Goal: Navigation & Orientation: Understand site structure

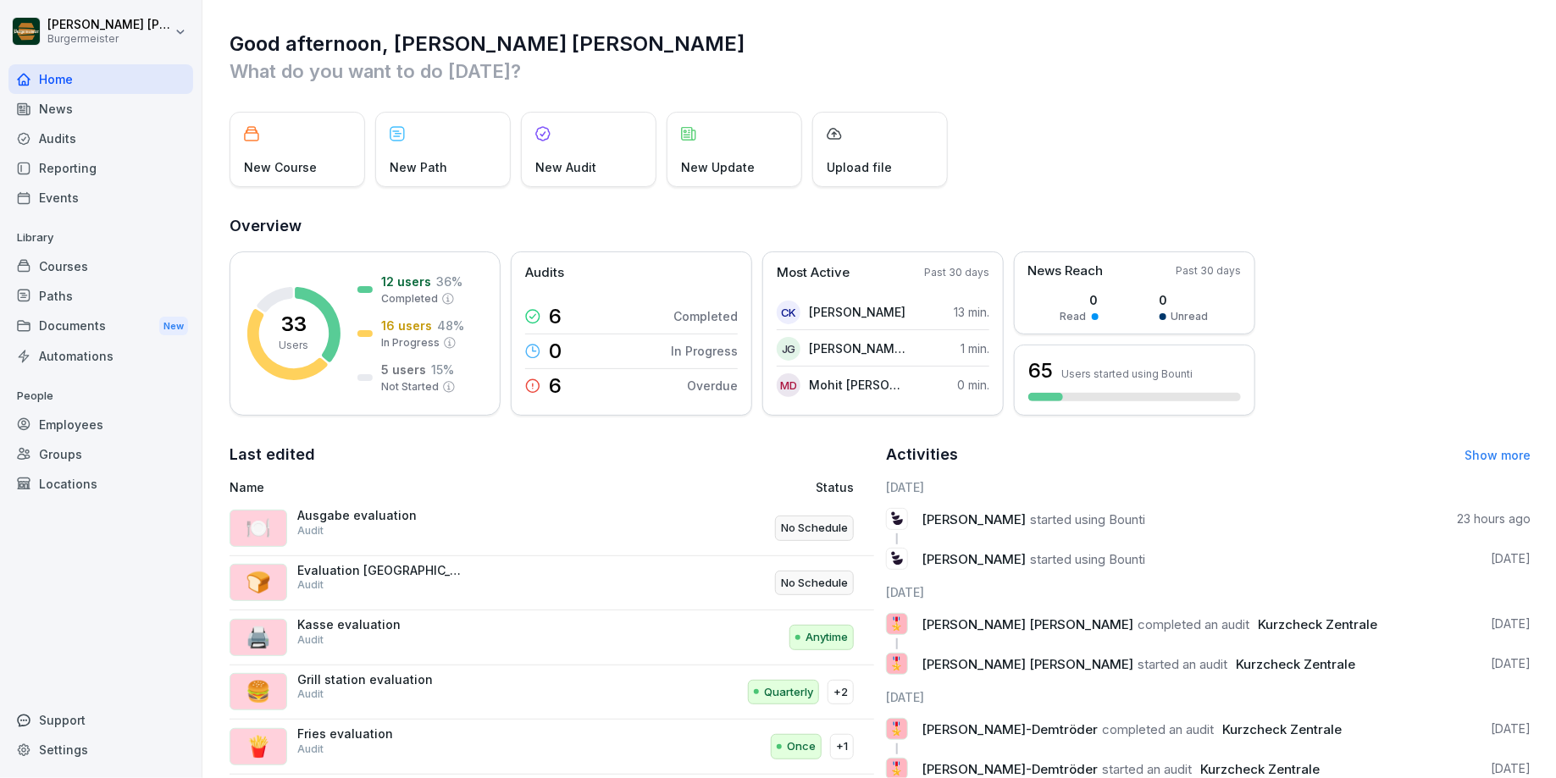
click at [62, 104] on div "News" at bounding box center [100, 109] width 185 height 30
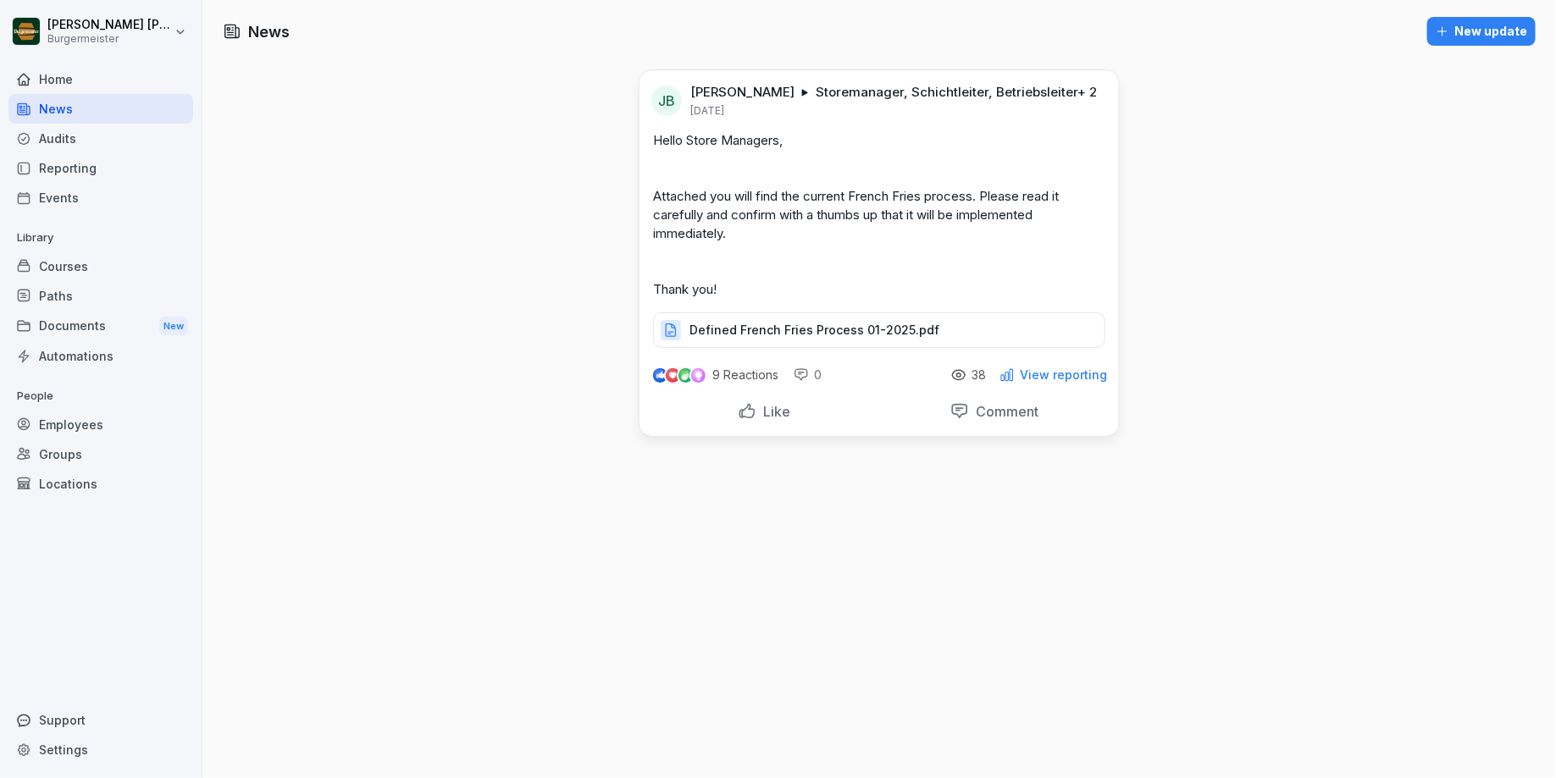
click at [67, 147] on div "Audits" at bounding box center [100, 139] width 185 height 30
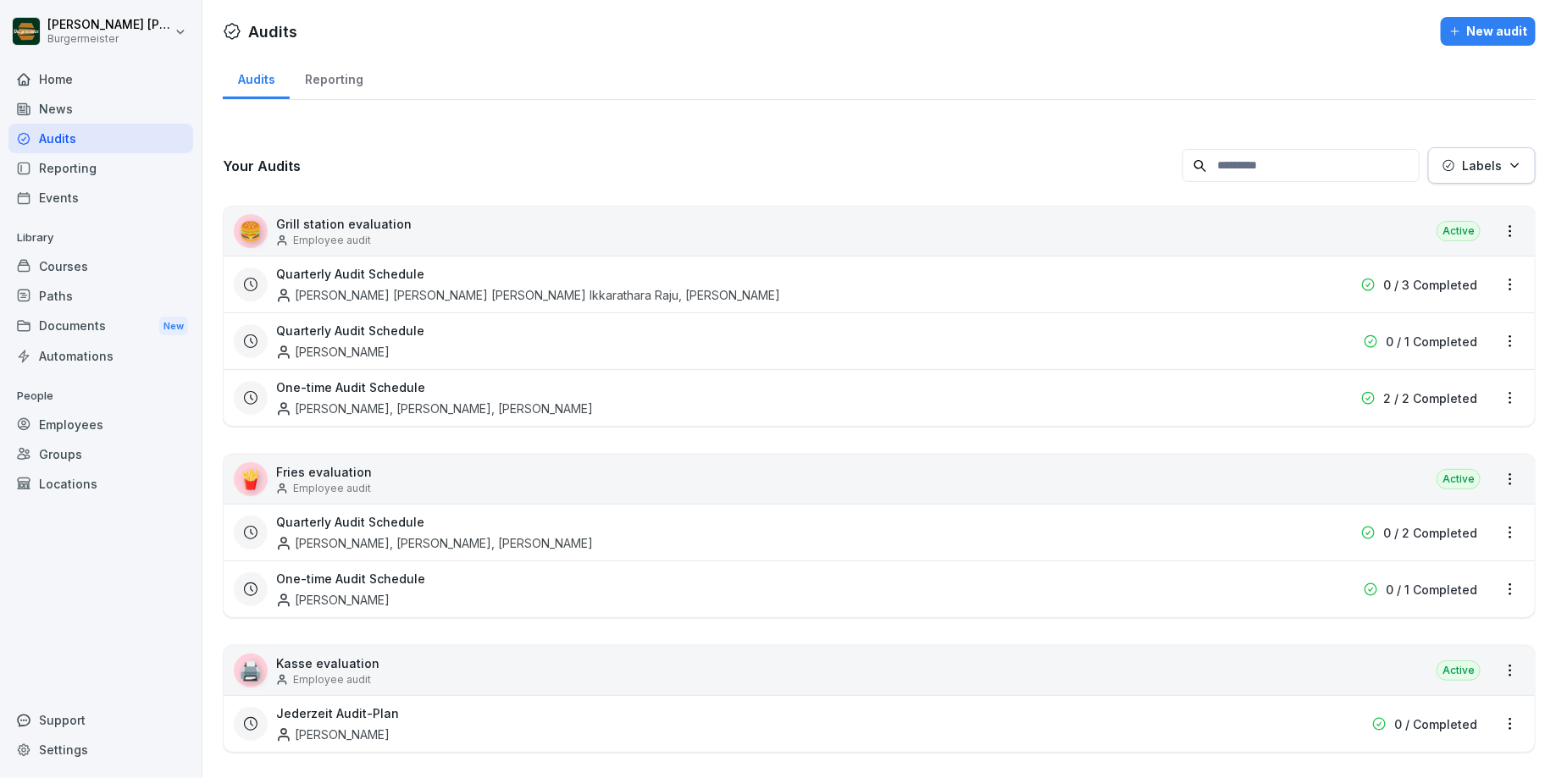
click at [69, 179] on div "Reporting" at bounding box center [100, 168] width 185 height 30
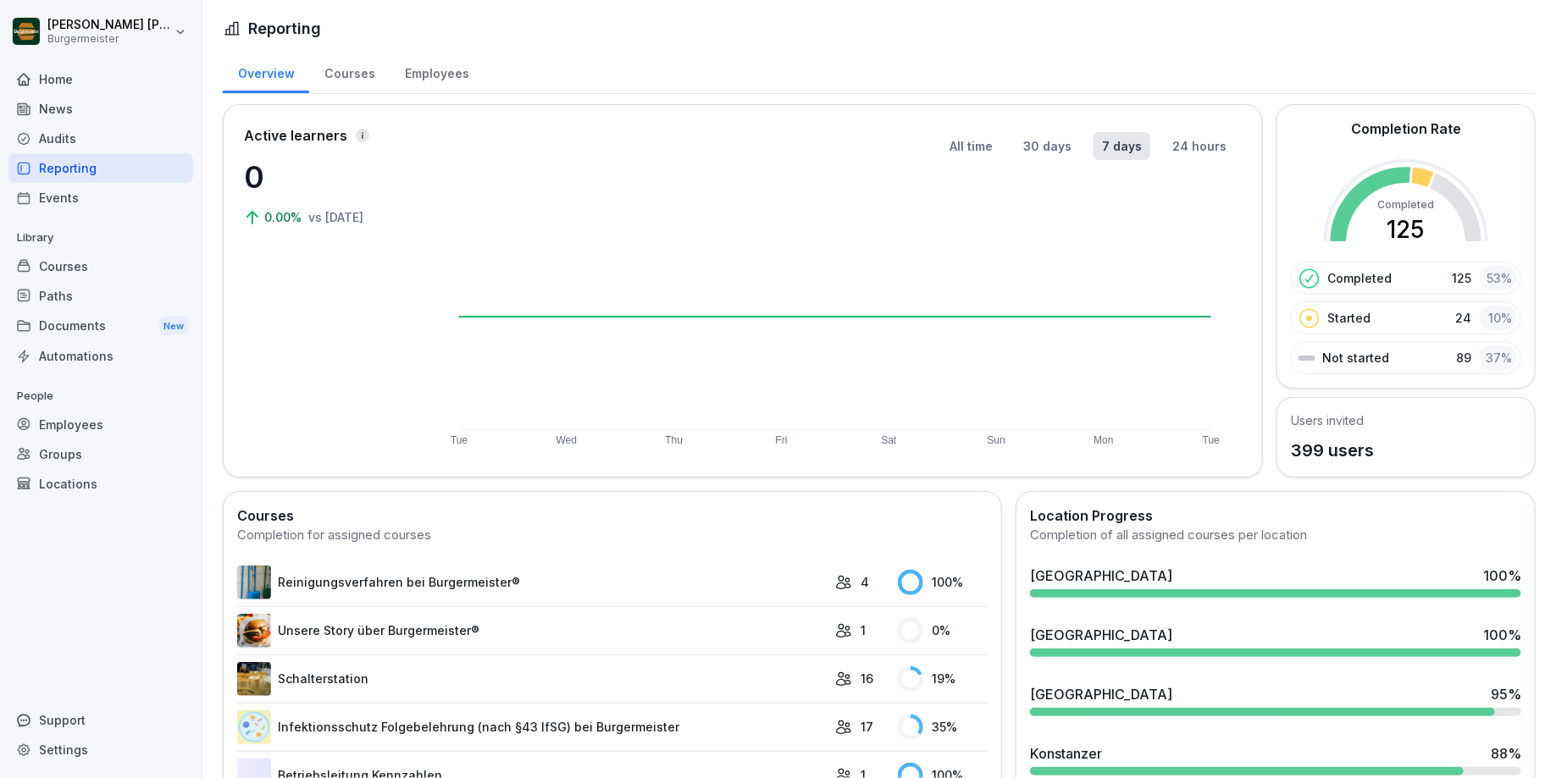
click at [69, 201] on div "Events" at bounding box center [100, 198] width 185 height 30
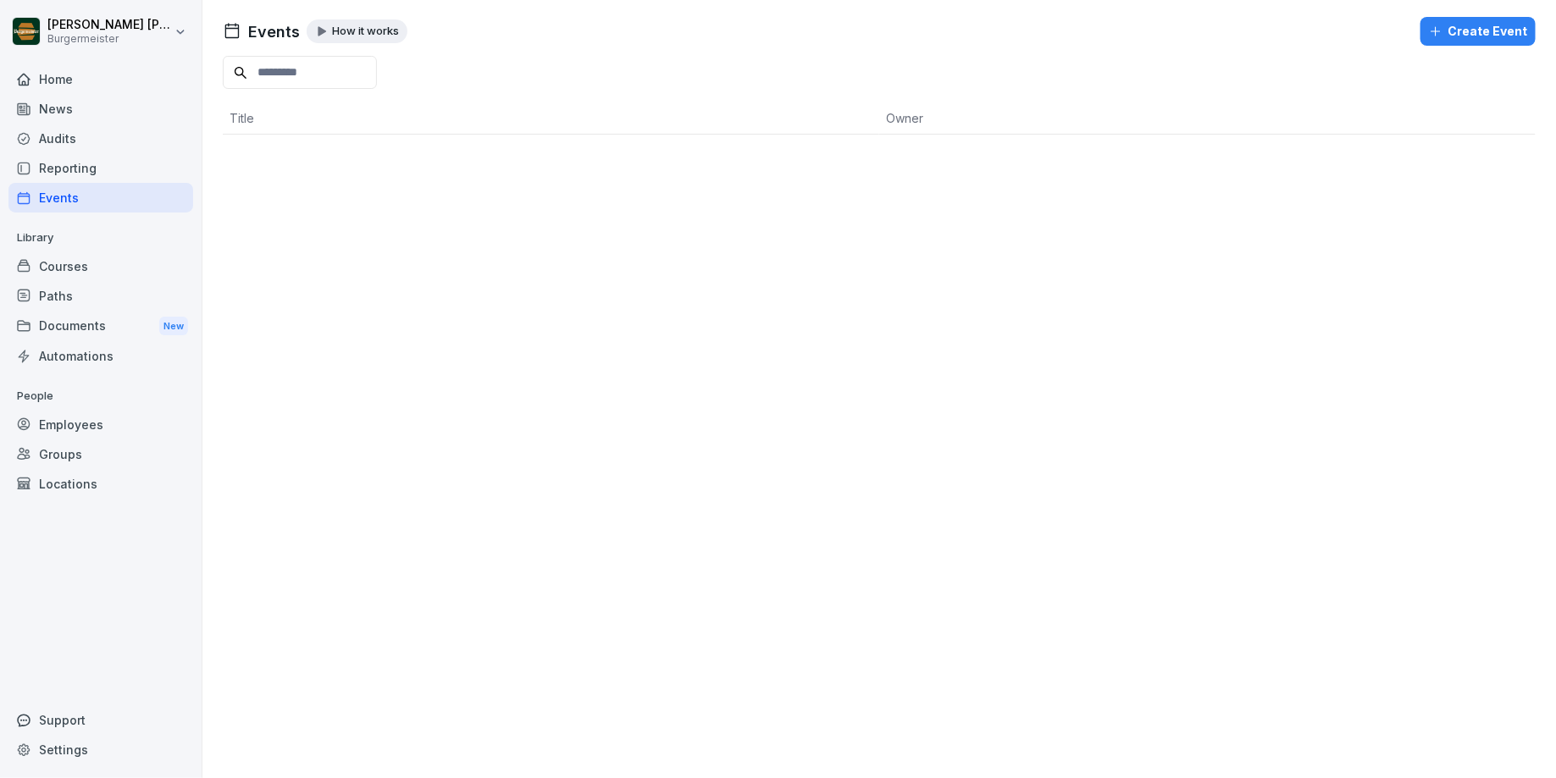
click at [63, 260] on div "Courses" at bounding box center [100, 267] width 185 height 30
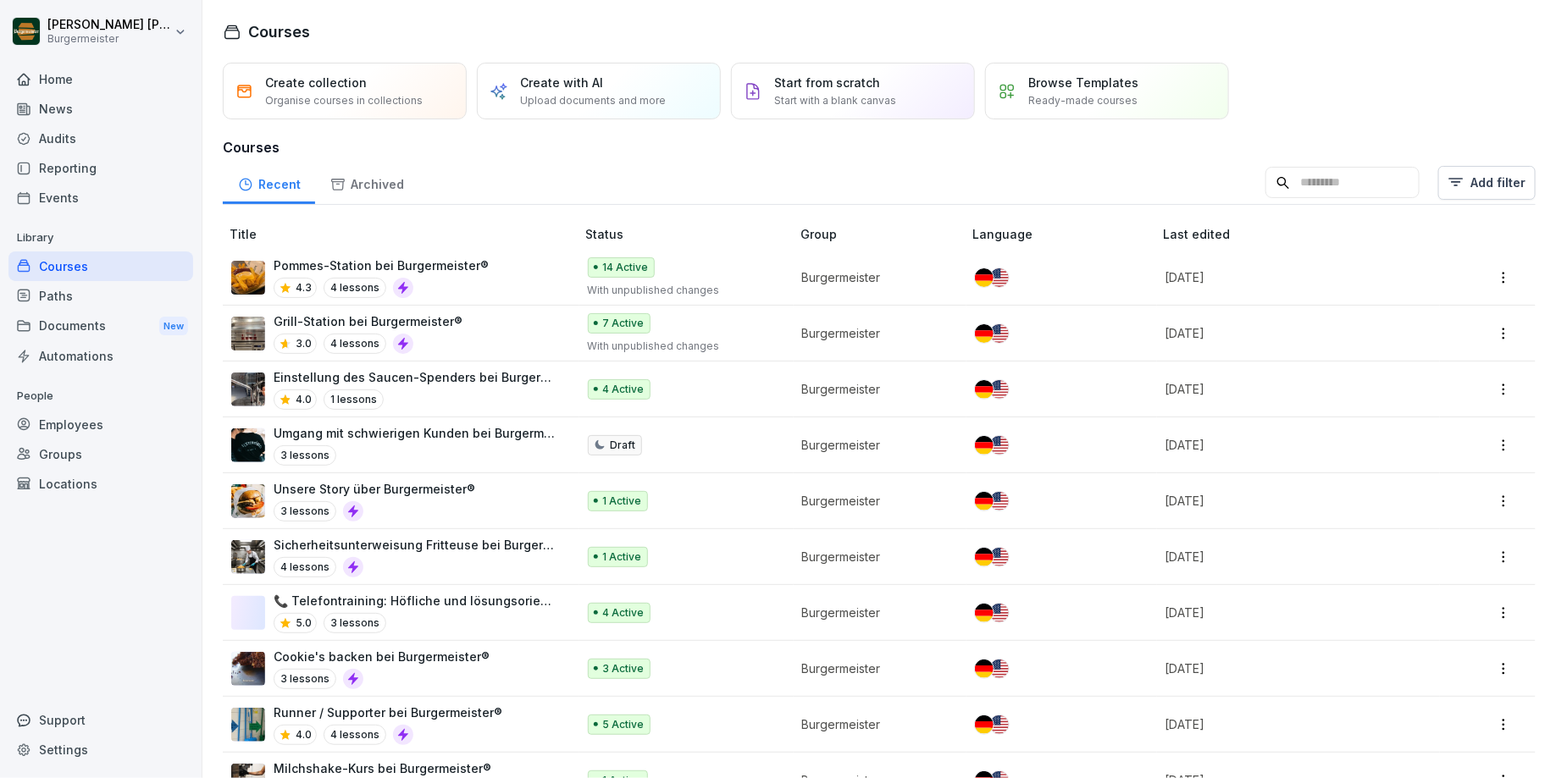
click at [65, 295] on div "Paths" at bounding box center [100, 296] width 185 height 30
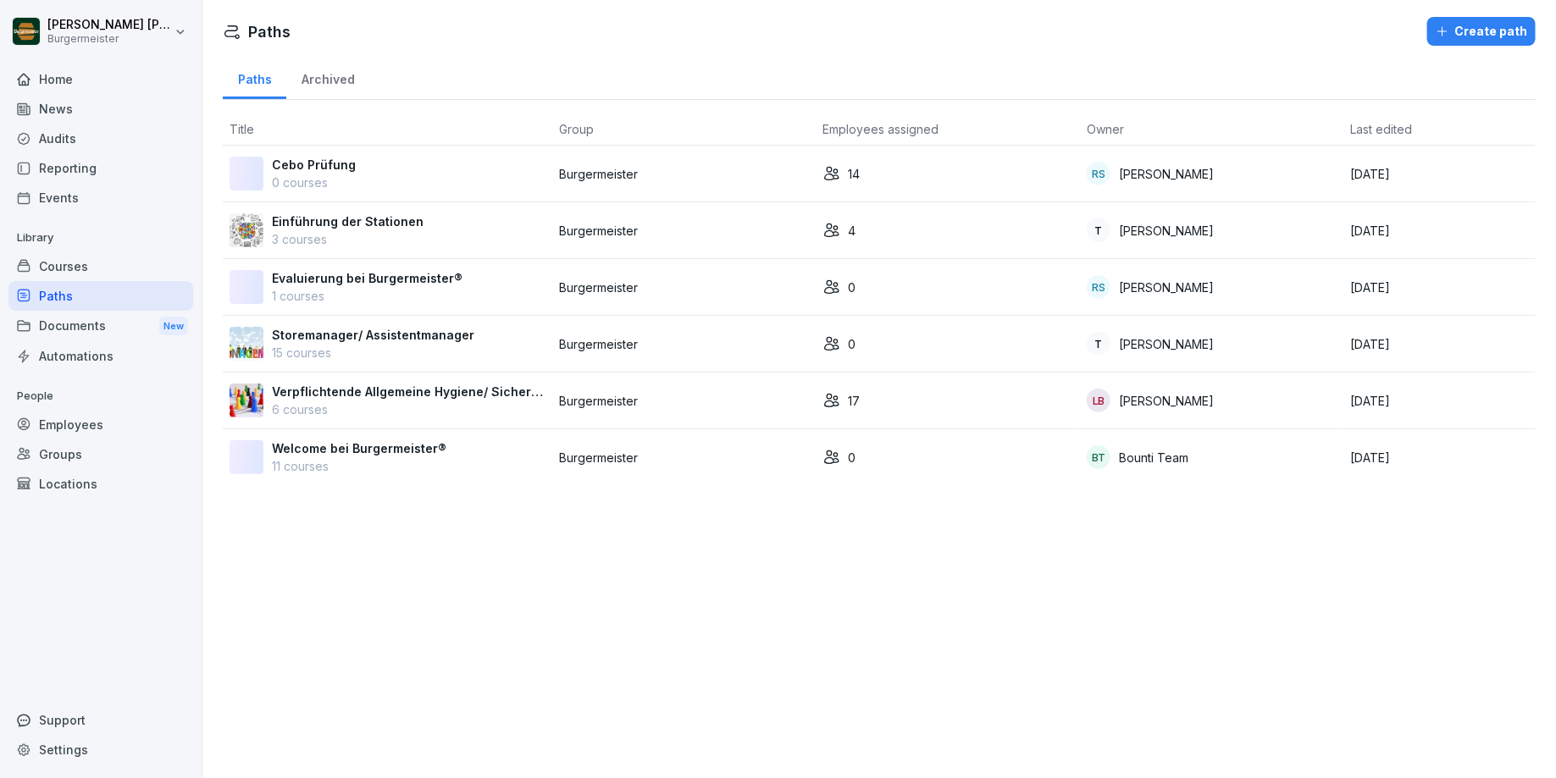
click at [69, 326] on div "Documents New" at bounding box center [100, 326] width 185 height 31
